Goal: Navigation & Orientation: Find specific page/section

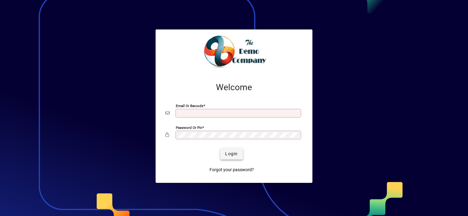
type input "**********"
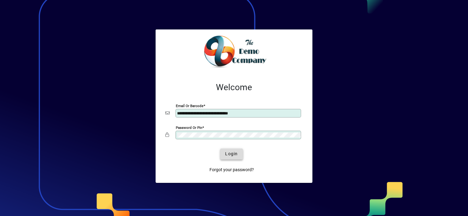
click at [232, 149] on span "submit" at bounding box center [231, 153] width 22 height 15
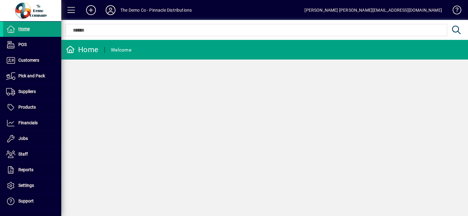
click at [111, 10] on icon at bounding box center [110, 10] width 12 height 10
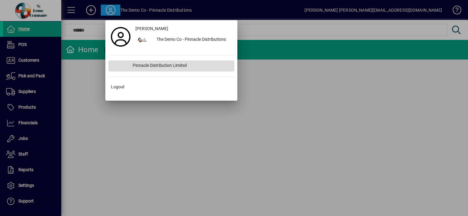
click at [176, 66] on div "Pinnacle Distribution Limited" at bounding box center [181, 65] width 107 height 11
